Goal: Task Accomplishment & Management: Use online tool/utility

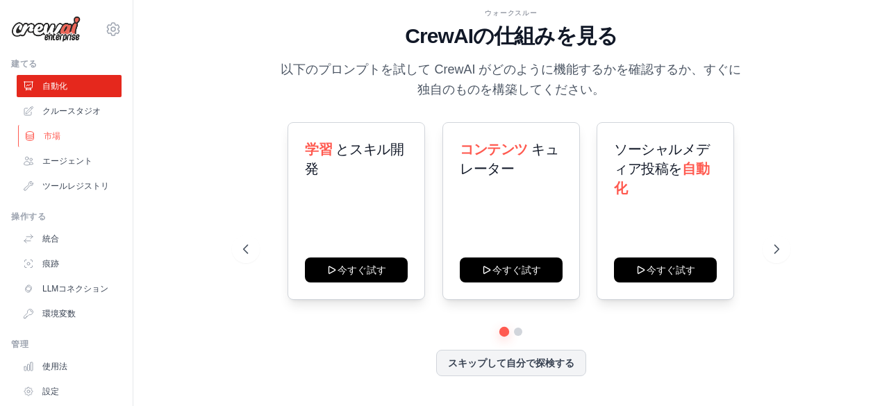
click at [60, 138] on link "市場" at bounding box center [70, 136] width 105 height 22
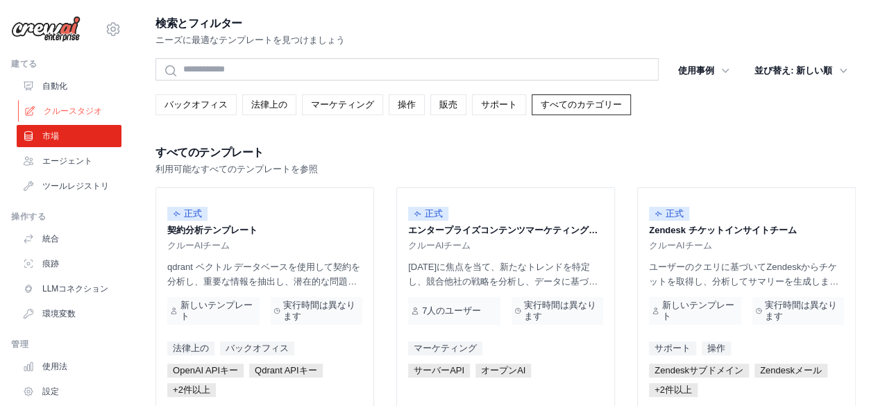
click at [91, 103] on link "クルースタジオ" at bounding box center [70, 111] width 105 height 22
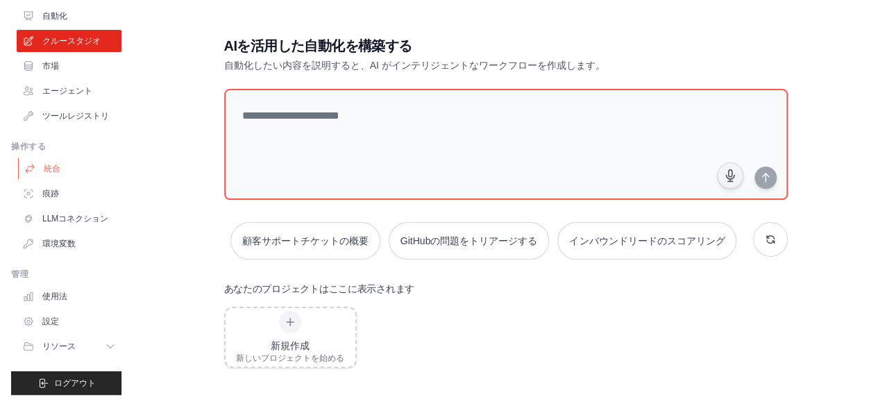
scroll to position [92, 0]
click at [61, 298] on font "使用法" at bounding box center [56, 297] width 25 height 10
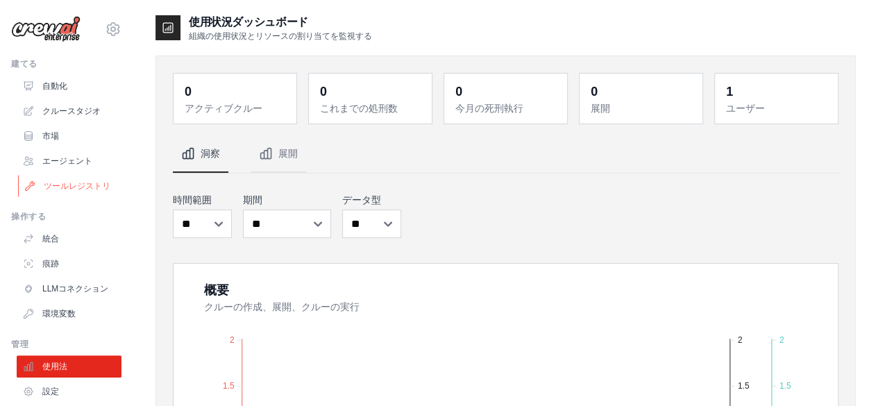
click at [72, 192] on font "ツールレジストリ" at bounding box center [77, 186] width 67 height 11
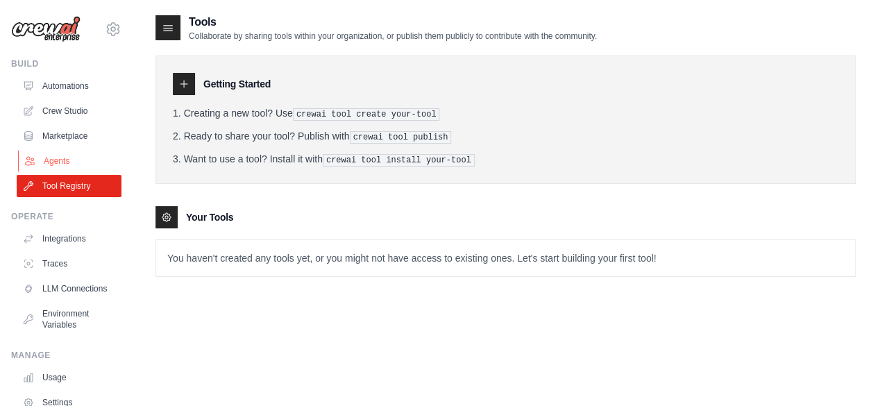
click at [64, 162] on link "Agents" at bounding box center [70, 161] width 105 height 22
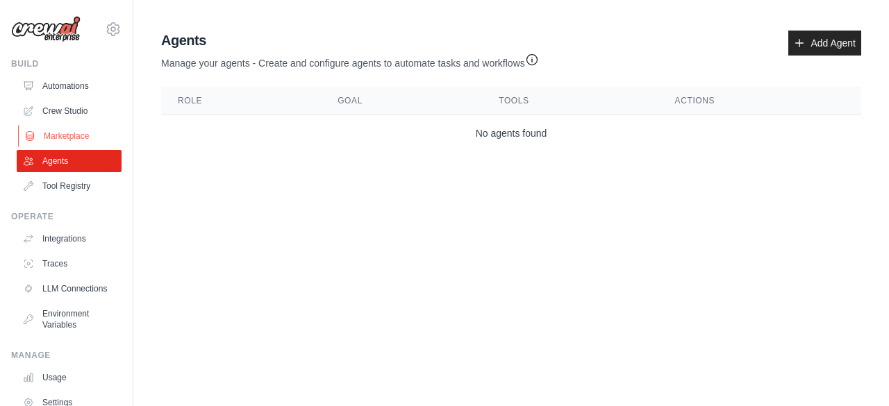
click at [76, 134] on link "Marketplace" at bounding box center [70, 136] width 105 height 22
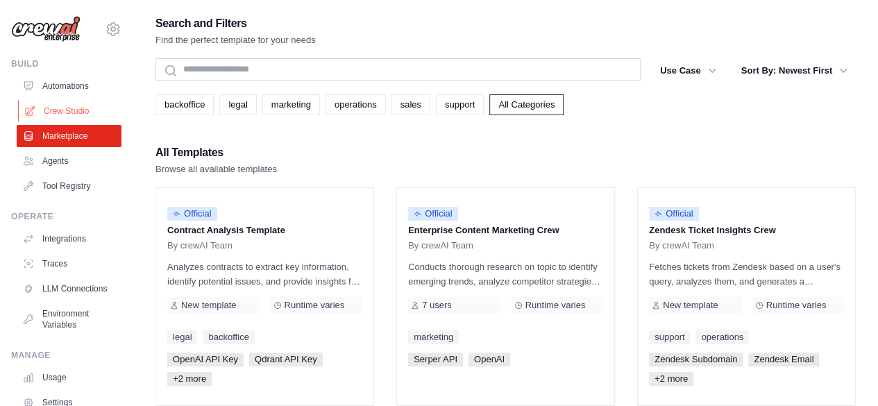
click at [80, 113] on link "Crew Studio" at bounding box center [70, 111] width 105 height 22
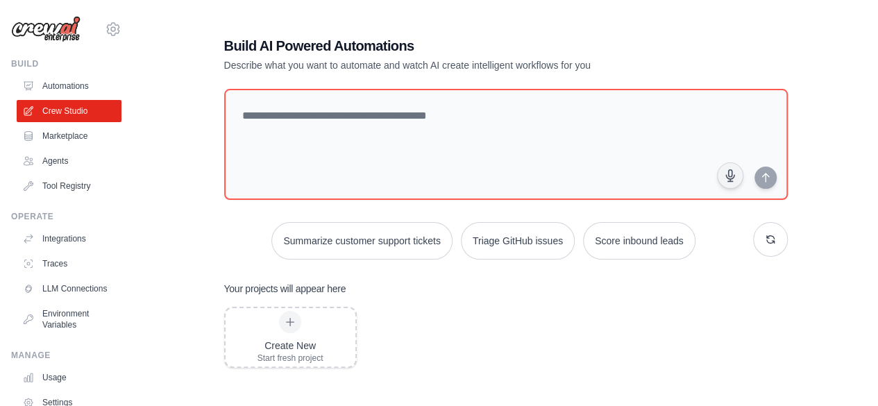
click at [80, 92] on link "Automations" at bounding box center [69, 86] width 105 height 22
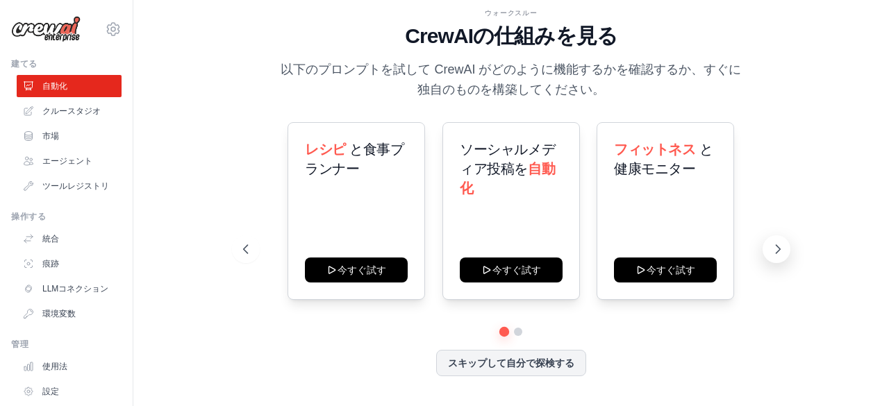
click at [773, 249] on icon at bounding box center [778, 249] width 14 height 14
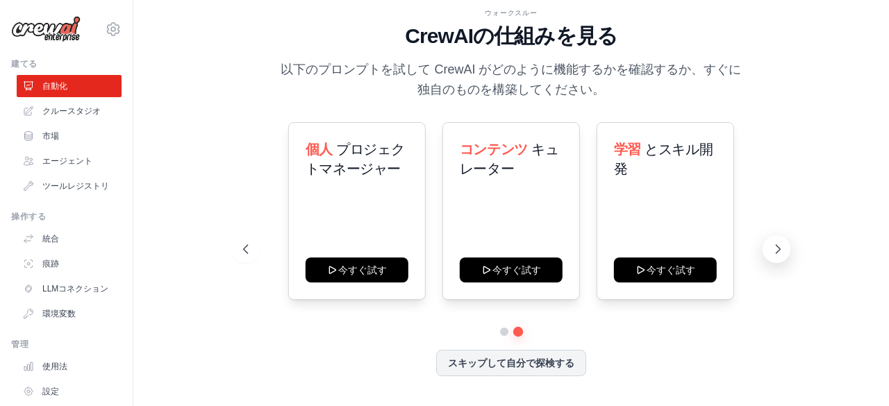
click at [773, 249] on icon at bounding box center [778, 249] width 14 height 14
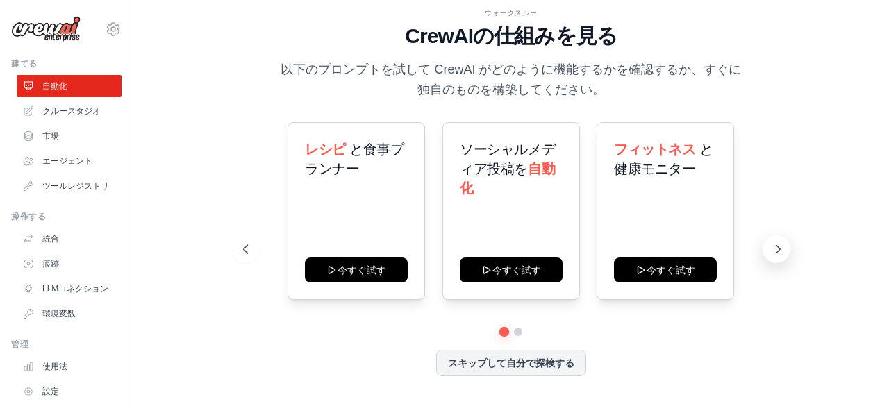
click at [771, 262] on button at bounding box center [776, 249] width 28 height 28
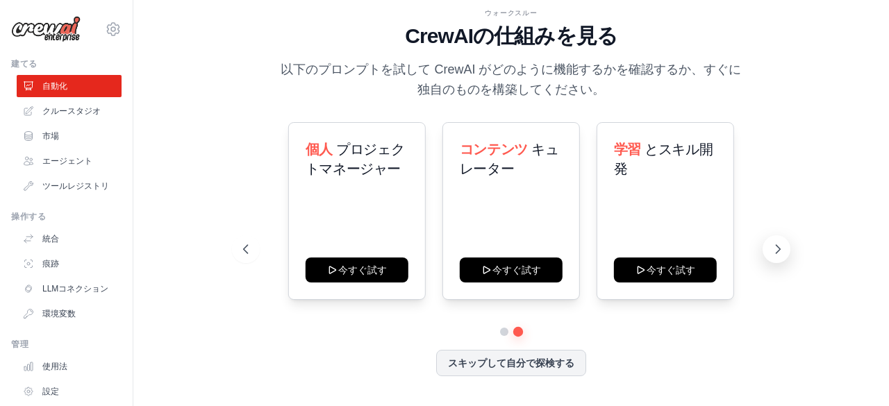
click at [772, 251] on icon at bounding box center [778, 249] width 14 height 14
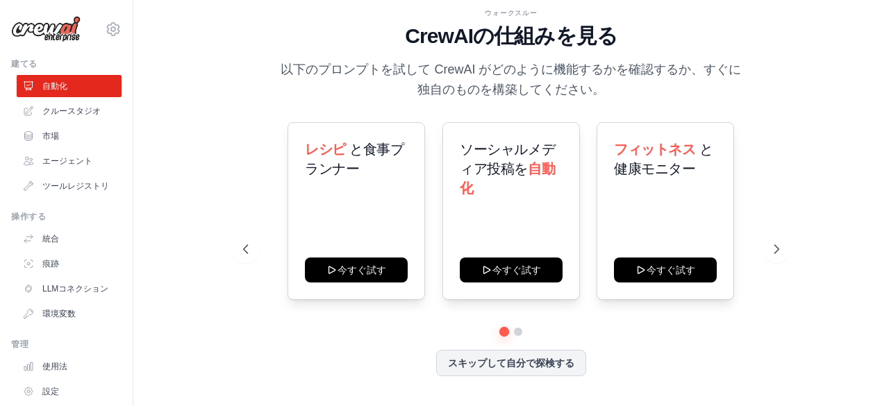
click at [232, 240] on div "ウォークスルー CrewAIの仕組みを見る 以下のプロンプトを試して CrewAI がどのように機能するかを確認するか、すぐに独自のものを構築してください。 …" at bounding box center [510, 204] width 569 height 392
click at [237, 242] on button at bounding box center [246, 249] width 28 height 28
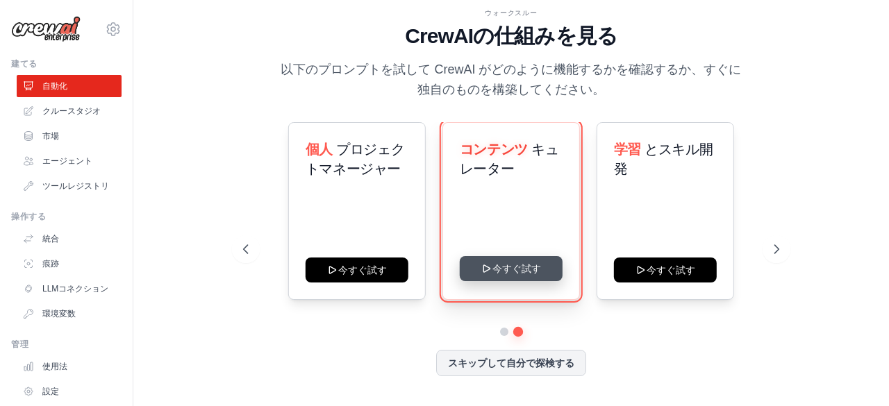
click at [501, 280] on button "今すぐ試す" at bounding box center [511, 268] width 103 height 25
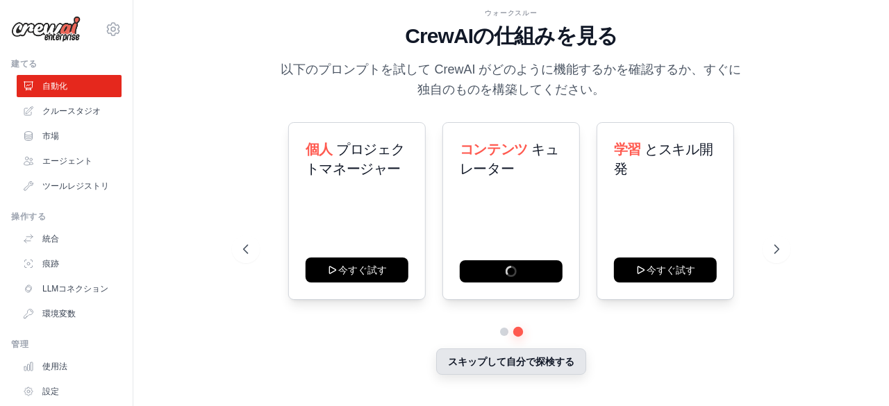
click at [490, 365] on font "スキップして自分で探検する" at bounding box center [511, 361] width 126 height 11
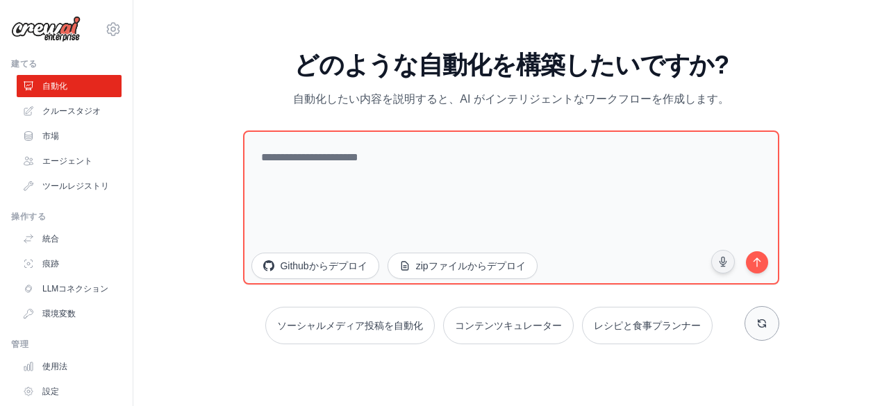
click at [769, 328] on button at bounding box center [761, 323] width 35 height 35
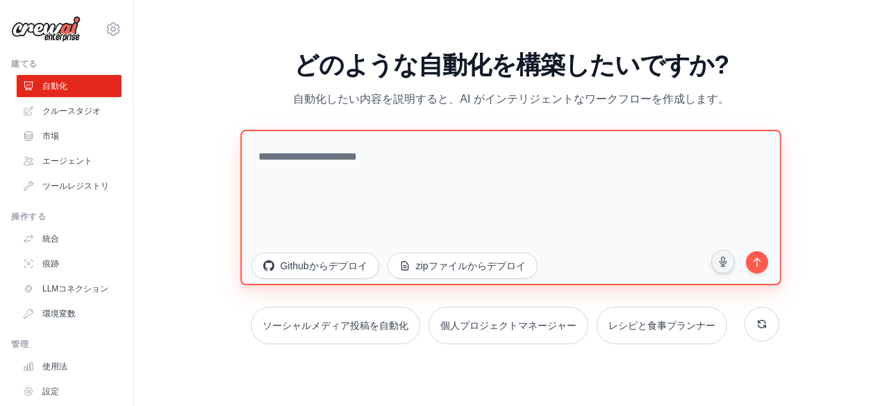
click at [332, 198] on textarea at bounding box center [511, 207] width 541 height 156
type textarea "*"
drag, startPoint x: 315, startPoint y: 174, endPoint x: 269, endPoint y: 217, distance: 63.3
click at [269, 217] on textarea at bounding box center [511, 207] width 541 height 156
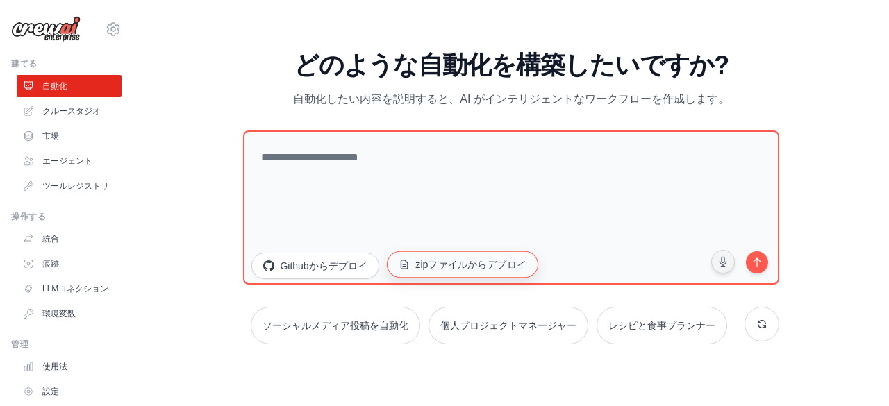
click at [455, 263] on font "zipファイルからデプロイ" at bounding box center [470, 263] width 110 height 11
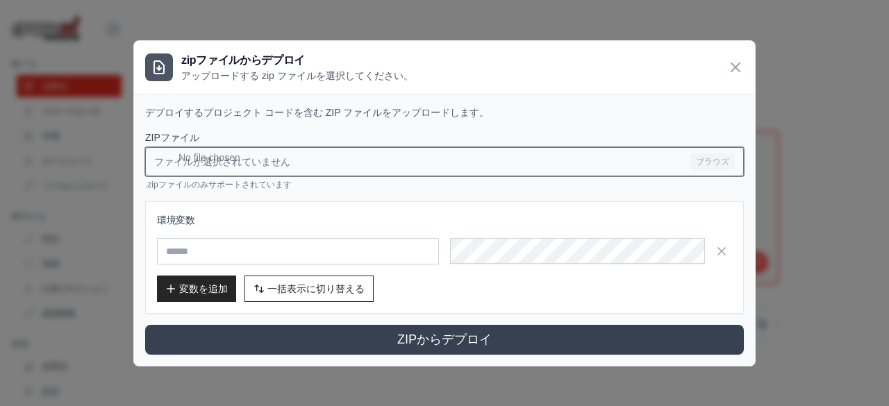
click at [210, 161] on input "ファイルが選択されていません ブラウズ" at bounding box center [444, 161] width 598 height 29
type input "**********"
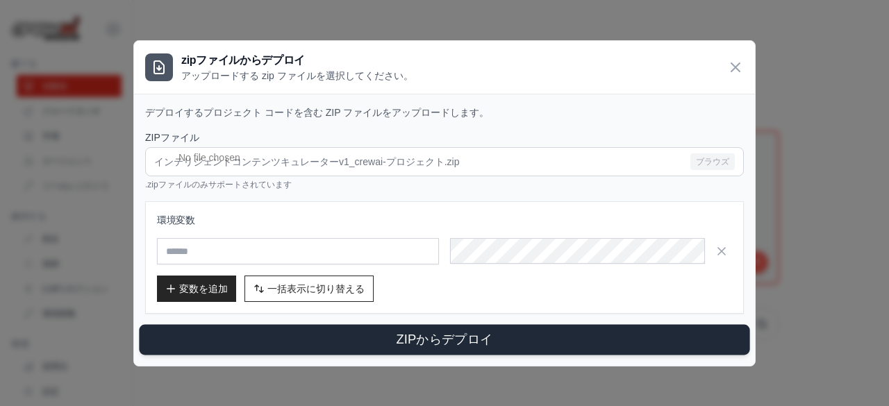
click at [476, 333] on font "ZIPからデプロイ" at bounding box center [444, 339] width 97 height 14
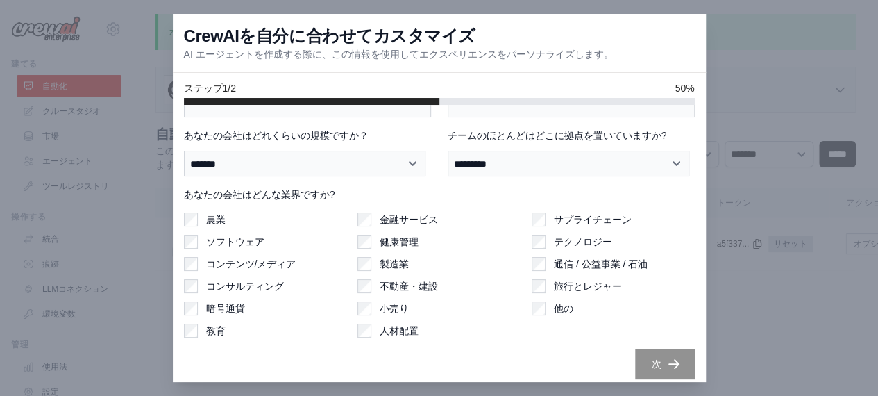
scroll to position [43, 0]
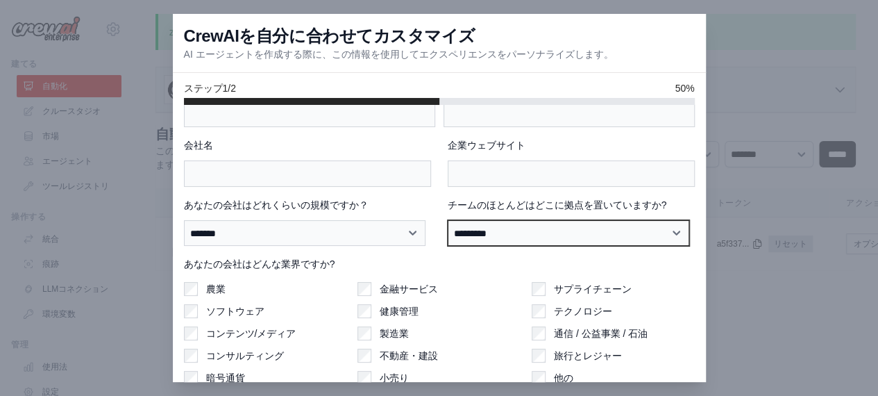
click at [471, 220] on select "**********" at bounding box center [569, 233] width 242 height 26
drag, startPoint x: 512, startPoint y: 231, endPoint x: 500, endPoint y: 230, distance: 11.9
click at [512, 231] on select "**********" at bounding box center [569, 233] width 242 height 26
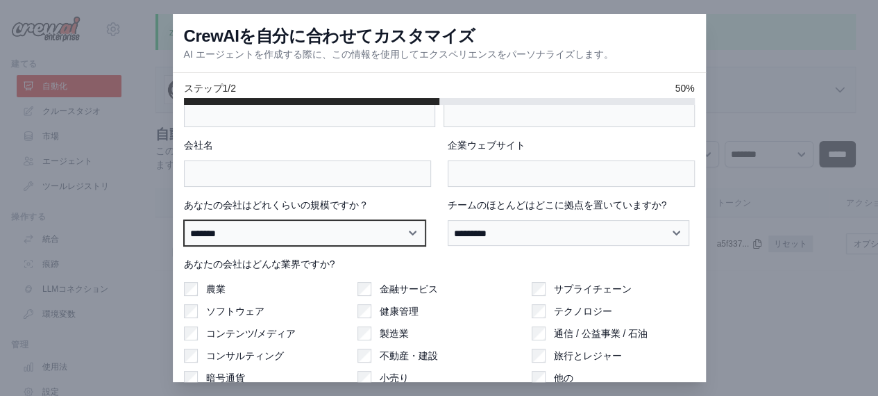
click at [404, 222] on select "******* ******* ***** ********* ********* *******" at bounding box center [305, 233] width 242 height 26
select select "**********"
click at [184, 220] on select "******* ******* ***** ********* ********* *******" at bounding box center [305, 233] width 242 height 26
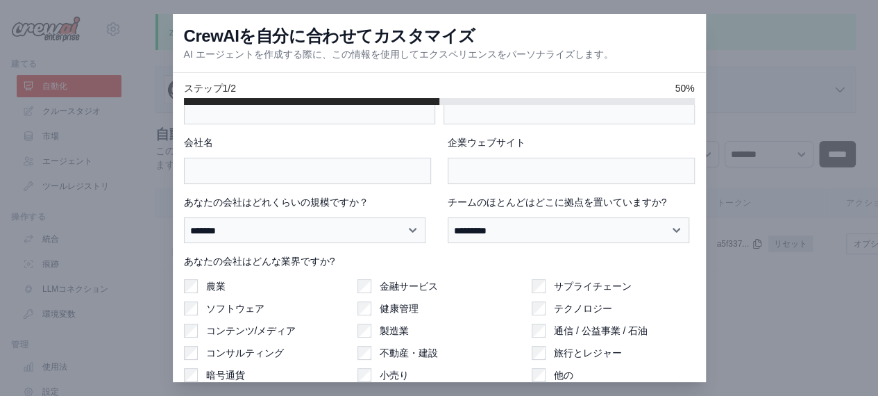
scroll to position [0, 0]
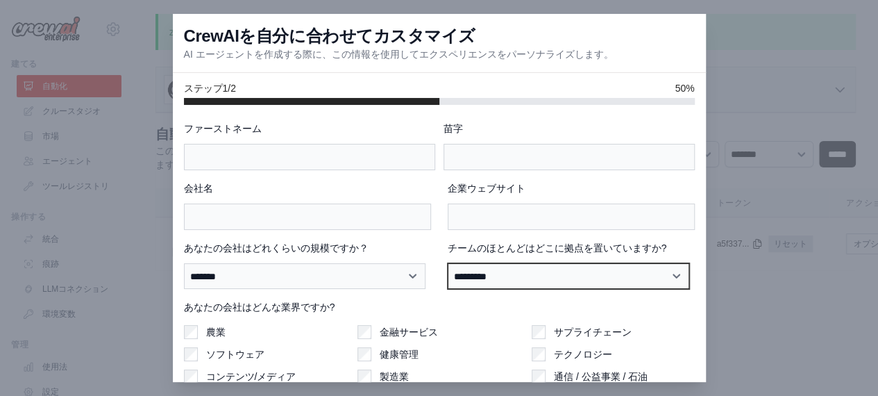
click at [519, 273] on select "**********" at bounding box center [569, 276] width 242 height 26
select select "**********"
click at [448, 263] on select "**********" at bounding box center [569, 276] width 242 height 26
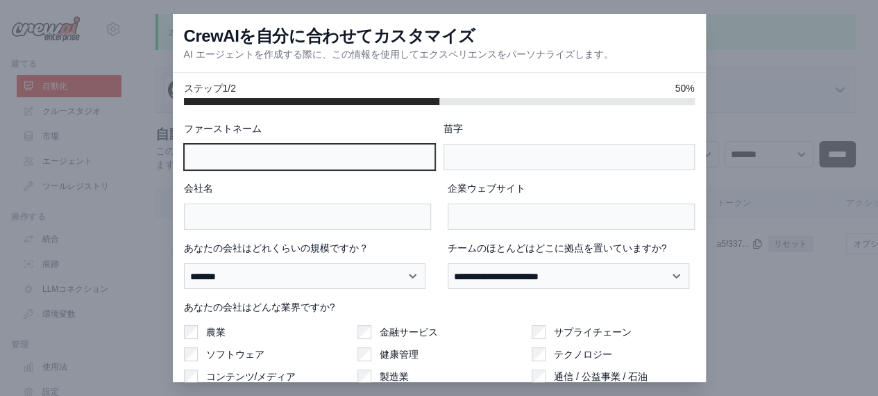
click at [378, 158] on input "ファーストネーム" at bounding box center [309, 157] width 251 height 26
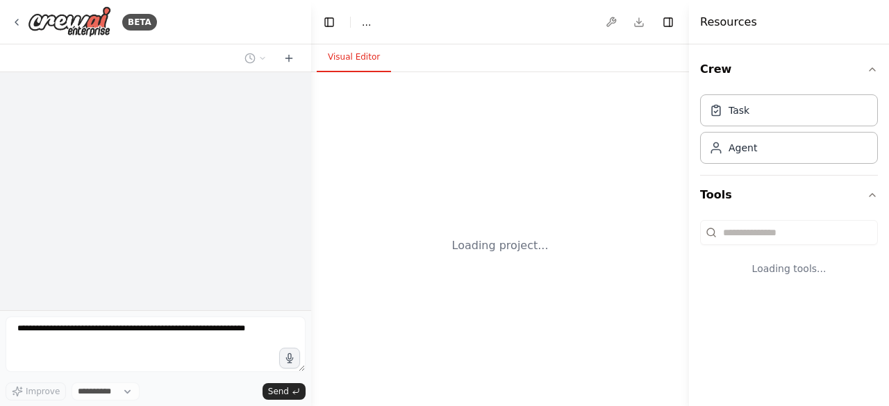
select select "****"
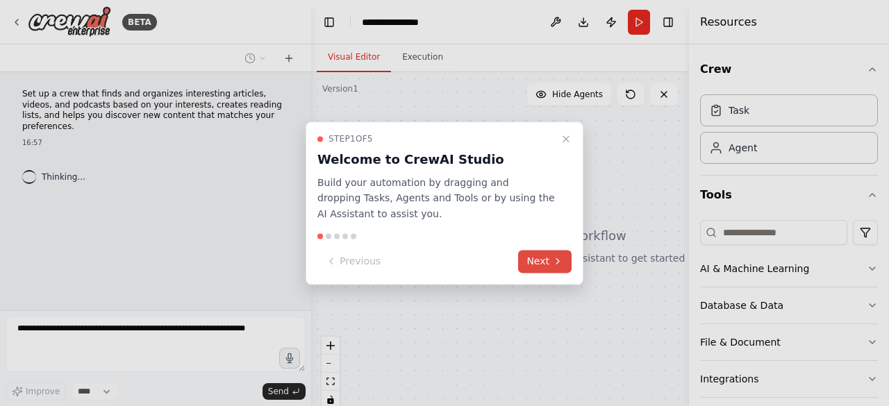
click at [535, 269] on button "Next" at bounding box center [544, 261] width 53 height 23
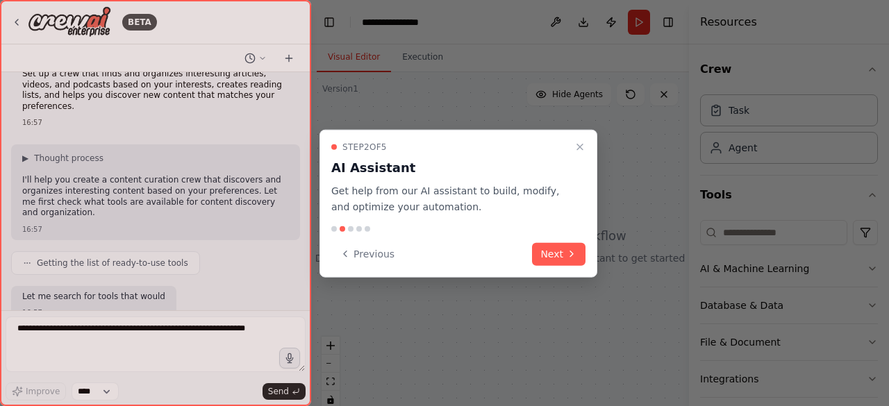
scroll to position [101, 0]
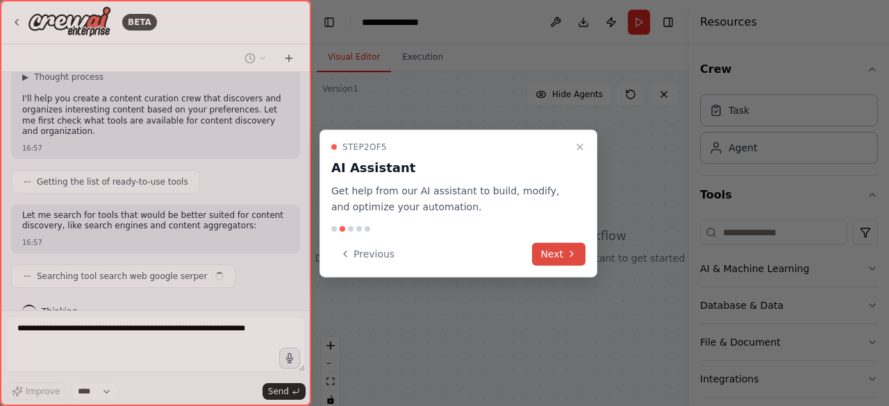
click at [555, 244] on button "Next" at bounding box center [558, 253] width 53 height 23
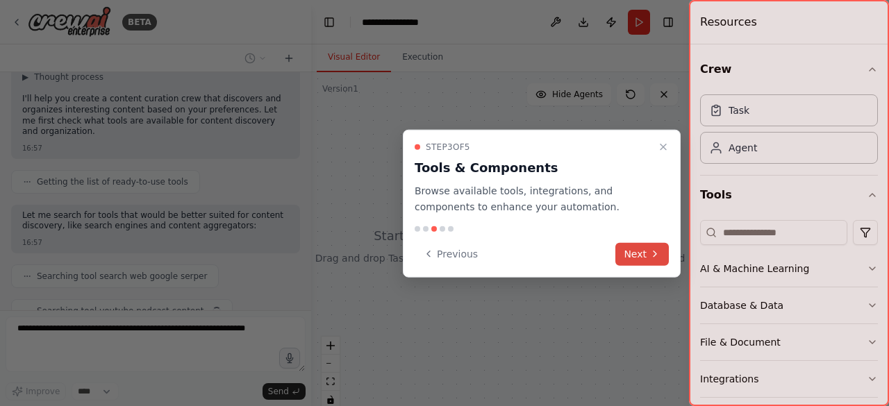
scroll to position [136, 0]
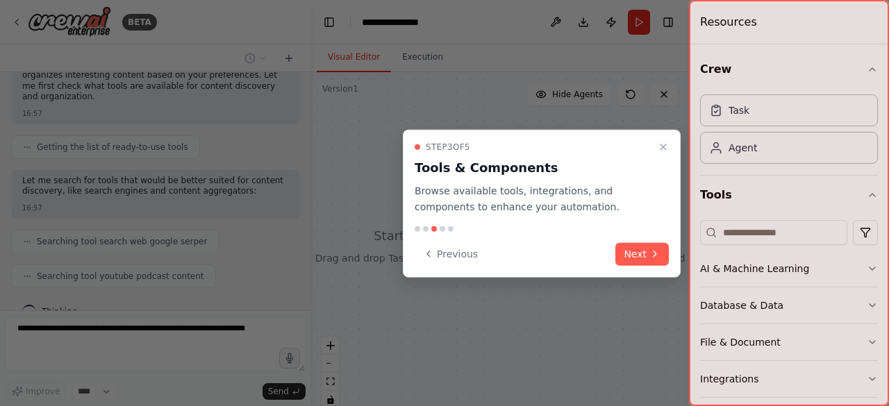
click at [334, 76] on div at bounding box center [444, 203] width 889 height 406
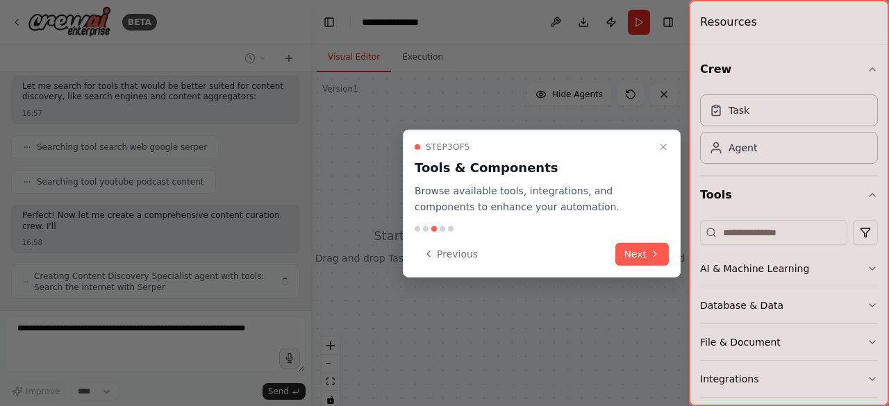
scroll to position [241, 0]
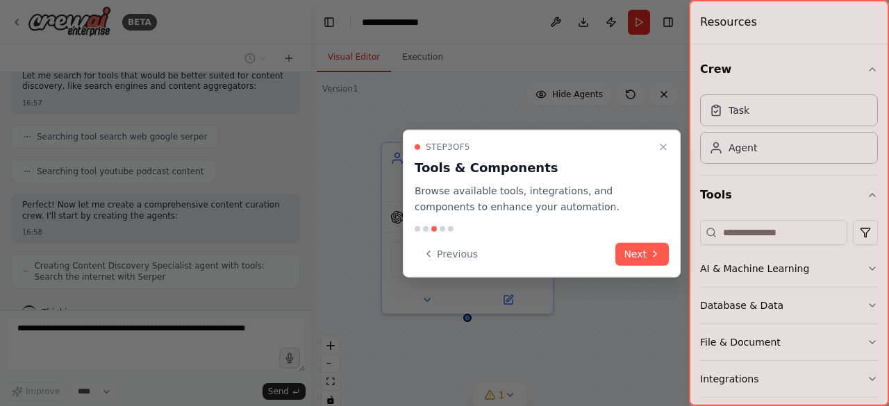
click at [372, 72] on div at bounding box center [444, 203] width 889 height 406
click at [648, 249] on button "Next" at bounding box center [641, 253] width 53 height 23
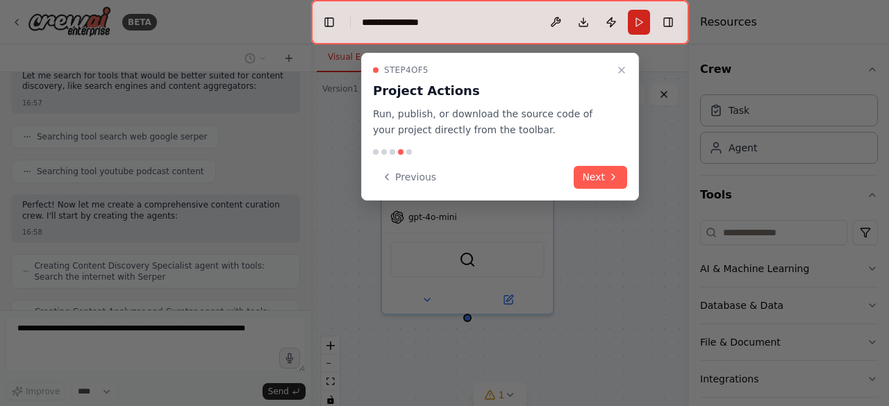
scroll to position [286, 0]
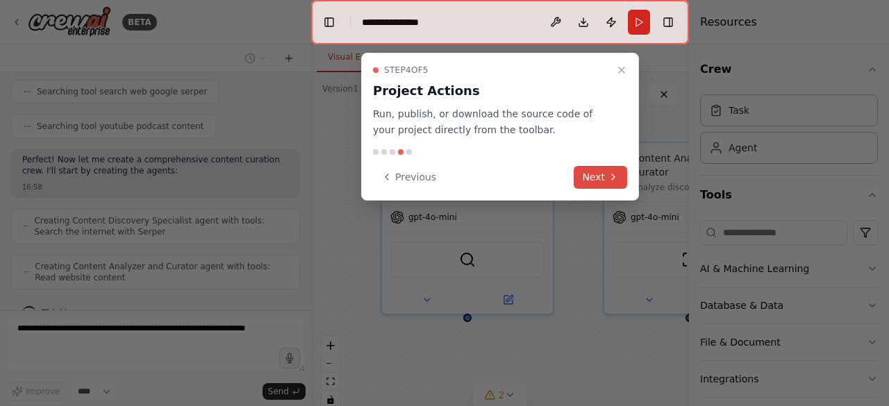
click at [612, 169] on button "Next" at bounding box center [599, 177] width 53 height 23
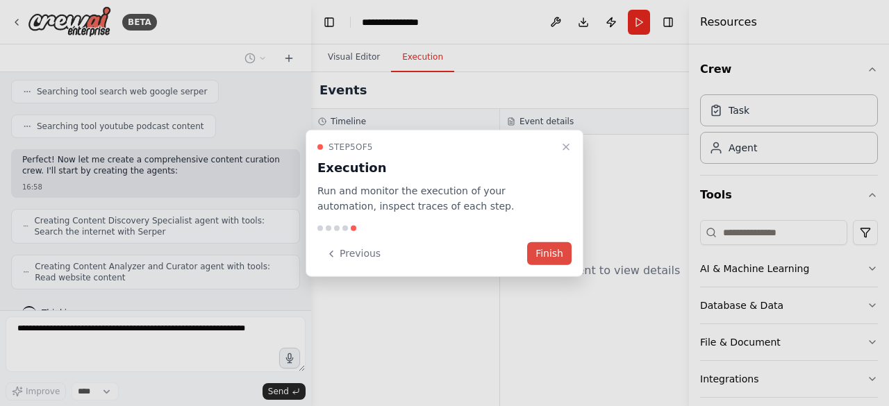
click at [553, 245] on button "Finish" at bounding box center [549, 253] width 44 height 23
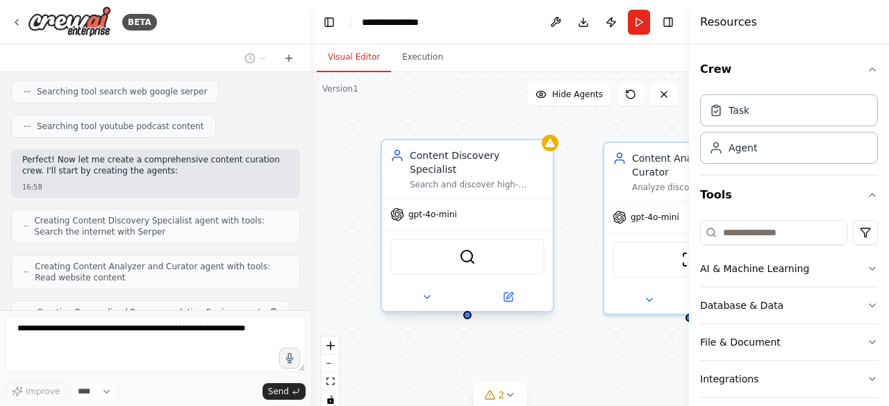
scroll to position [321, 0]
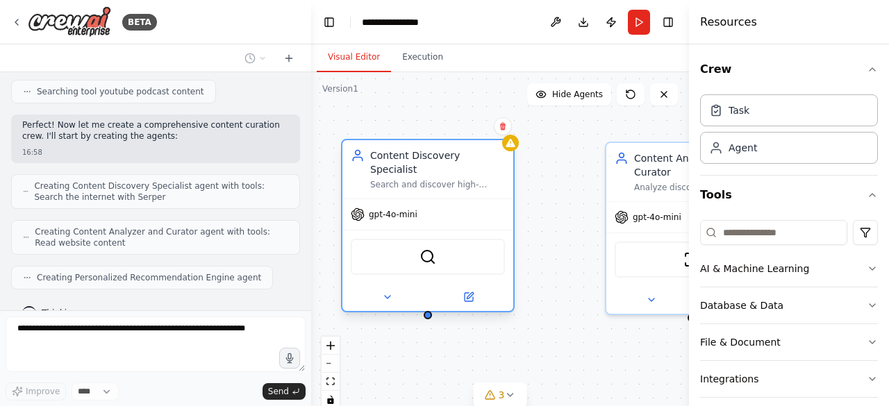
drag, startPoint x: 524, startPoint y: 243, endPoint x: 465, endPoint y: 248, distance: 58.5
click at [465, 248] on div "SerperDevTool" at bounding box center [428, 257] width 154 height 36
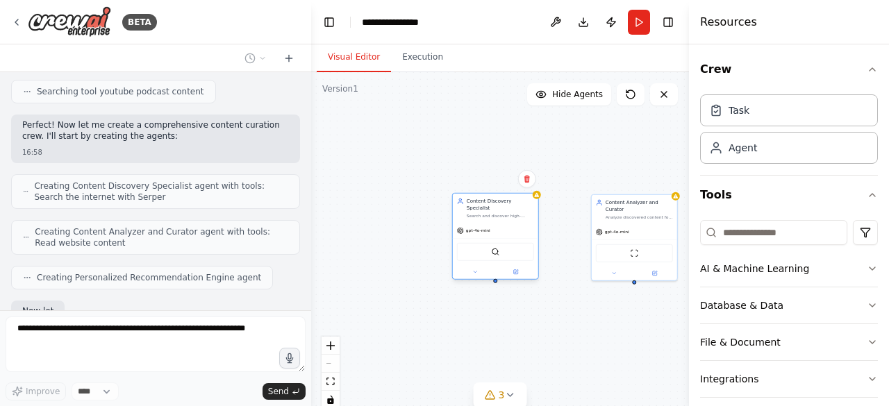
scroll to position [404, 0]
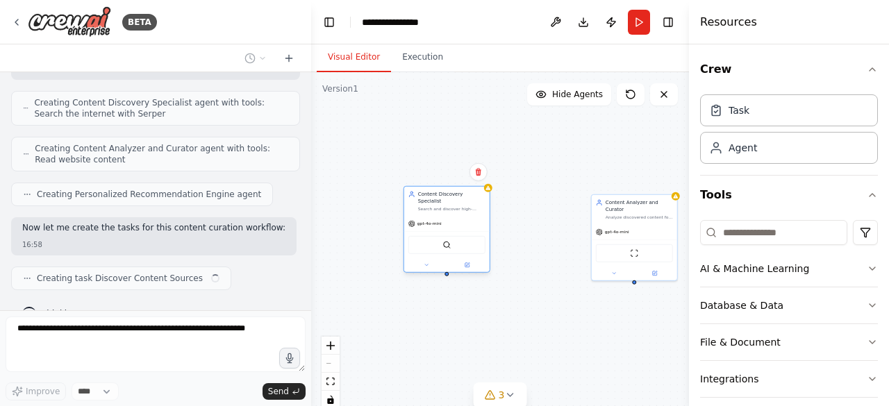
drag, startPoint x: 492, startPoint y: 237, endPoint x: 443, endPoint y: 227, distance: 50.2
click at [443, 227] on div "Content Discovery Specialist Search and discover high-quality articles, videos,…" at bounding box center [500, 245] width 378 height 347
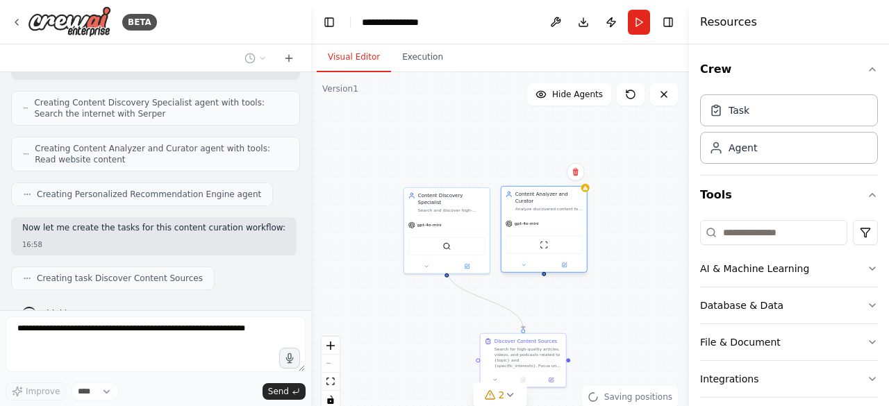
drag, startPoint x: 647, startPoint y: 241, endPoint x: 558, endPoint y: 236, distance: 89.7
click at [558, 236] on div "ScrapeWebsiteTool" at bounding box center [543, 245] width 77 height 18
drag, startPoint x: 566, startPoint y: 237, endPoint x: 619, endPoint y: 237, distance: 53.5
click at [619, 237] on div "ScrapeWebsiteTool" at bounding box center [592, 245] width 77 height 18
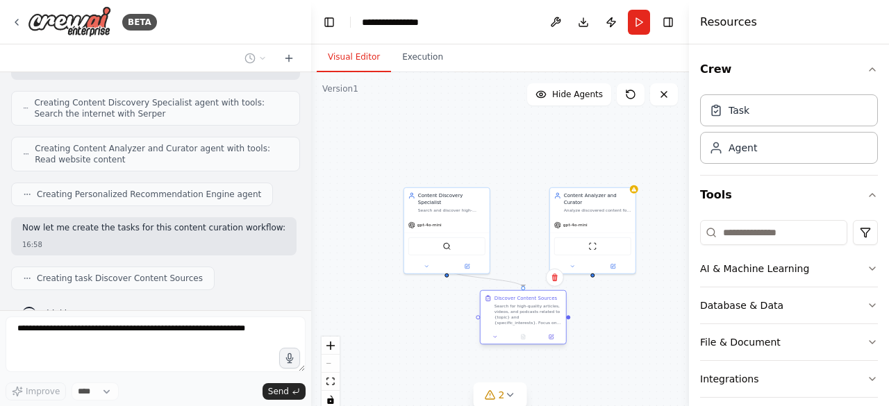
scroll to position [438, 0]
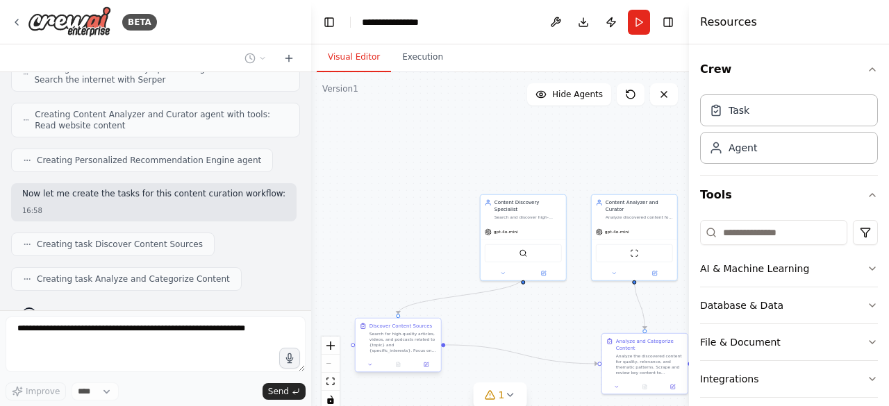
drag, startPoint x: 518, startPoint y: 340, endPoint x: 396, endPoint y: 324, distance: 123.2
click at [396, 324] on div "Discover Content Sources" at bounding box center [400, 326] width 62 height 7
click at [620, 97] on button at bounding box center [631, 94] width 28 height 22
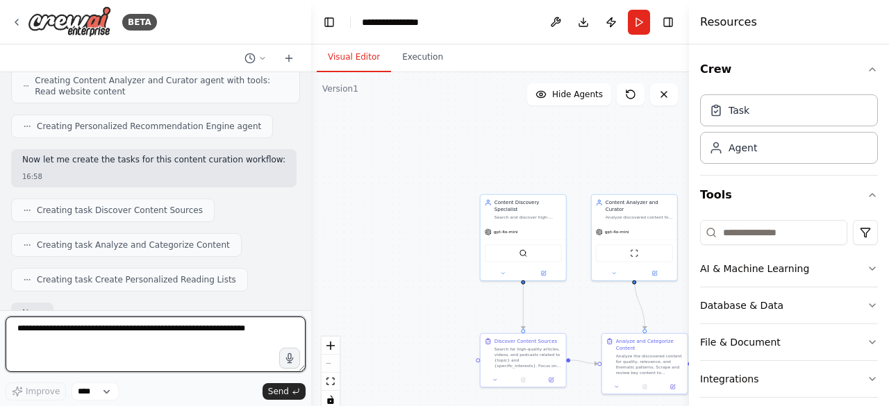
scroll to position [555, 0]
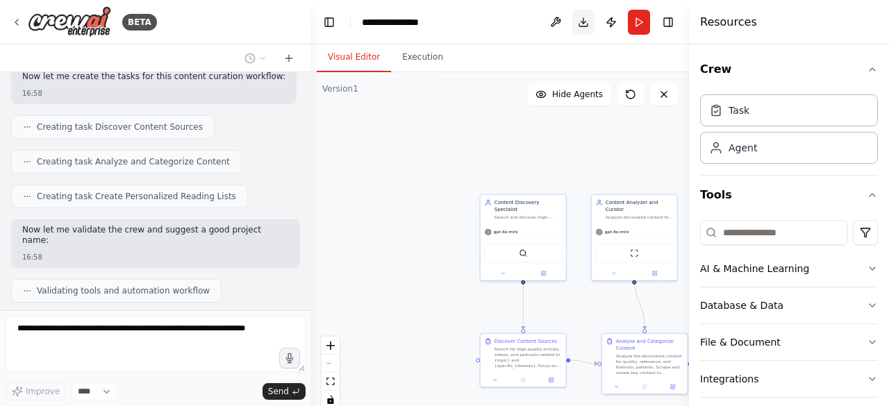
click at [578, 28] on button "Download" at bounding box center [583, 22] width 22 height 25
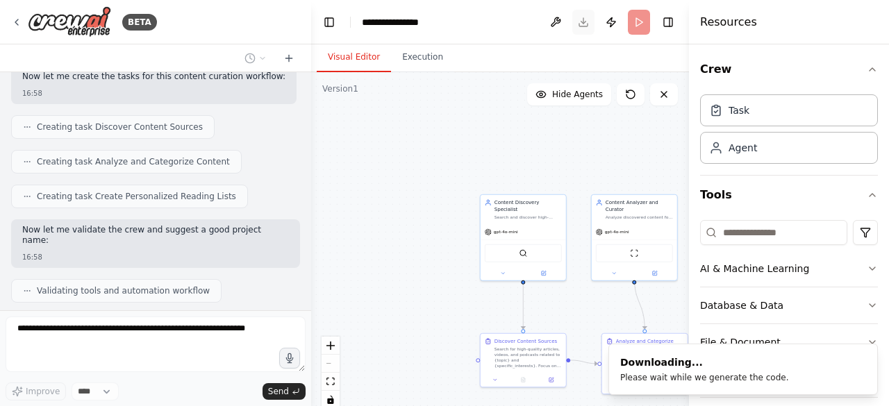
scroll to position [590, 0]
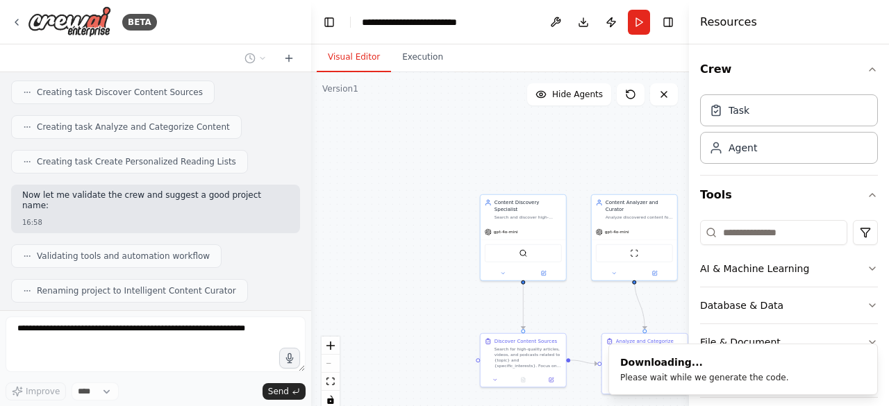
click at [442, 134] on div ".deletable-edge-delete-btn { width: 20px; height: 20px; border: 0px solid #ffff…" at bounding box center [500, 245] width 378 height 347
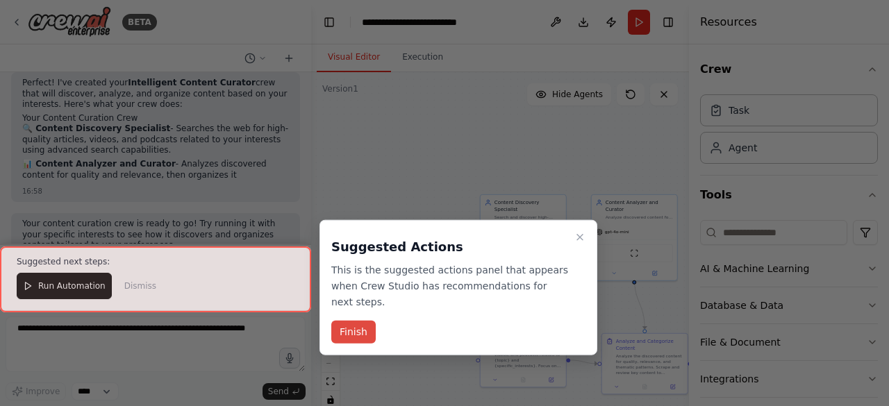
click at [369, 321] on button "Finish" at bounding box center [353, 332] width 44 height 23
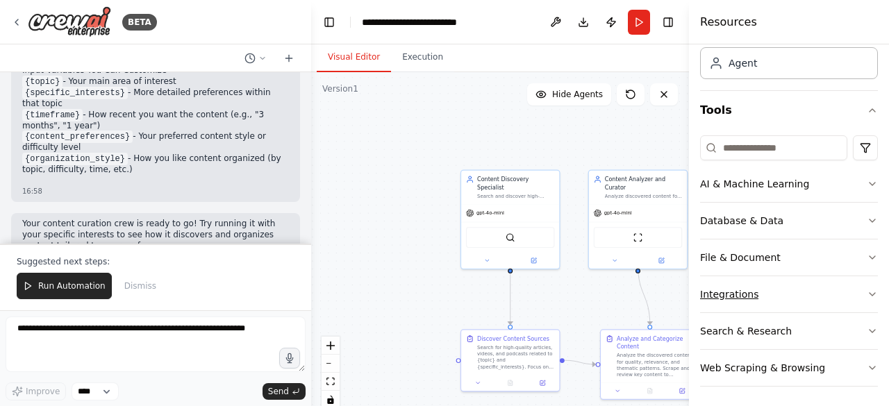
scroll to position [0, 0]
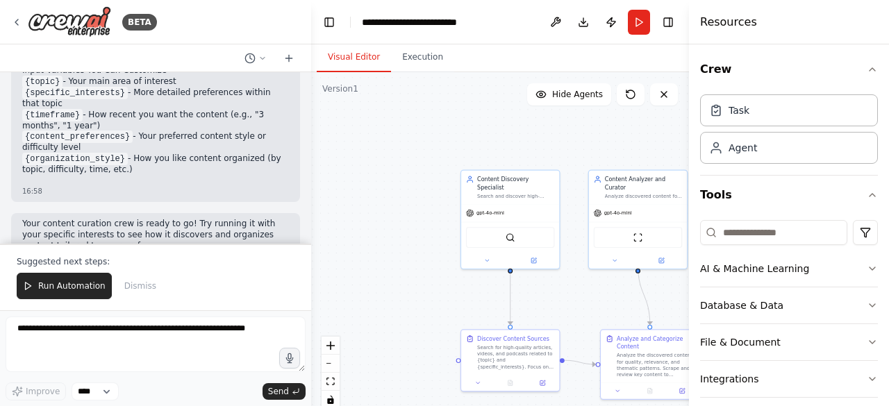
click at [408, 74] on div ".deletable-edge-delete-btn { width: 20px; height: 20px; border: 0px solid #ffff…" at bounding box center [500, 245] width 378 height 347
click at [412, 65] on button "Execution" at bounding box center [422, 57] width 63 height 29
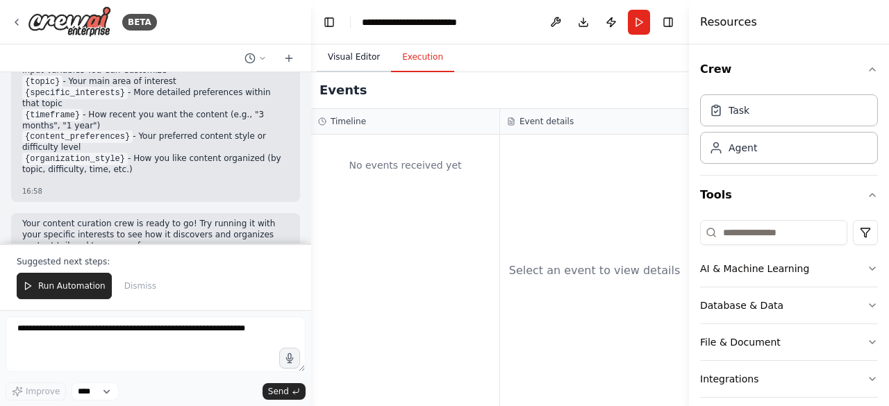
click at [351, 58] on button "Visual Editor" at bounding box center [354, 57] width 74 height 29
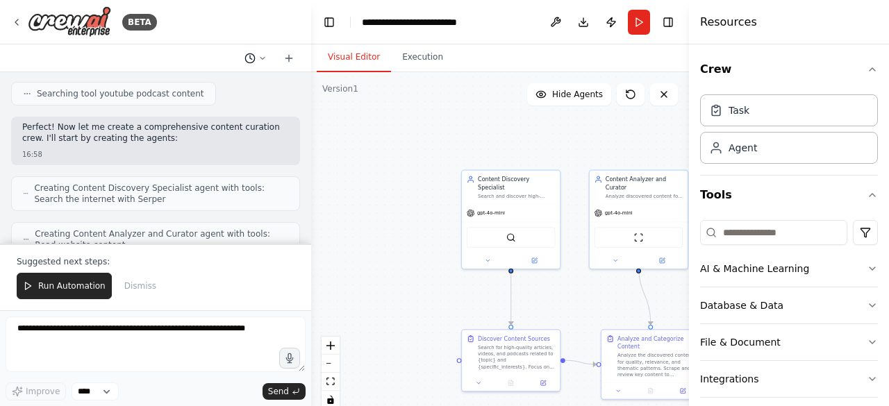
scroll to position [249, 0]
